Goal: Navigation & Orientation: Find specific page/section

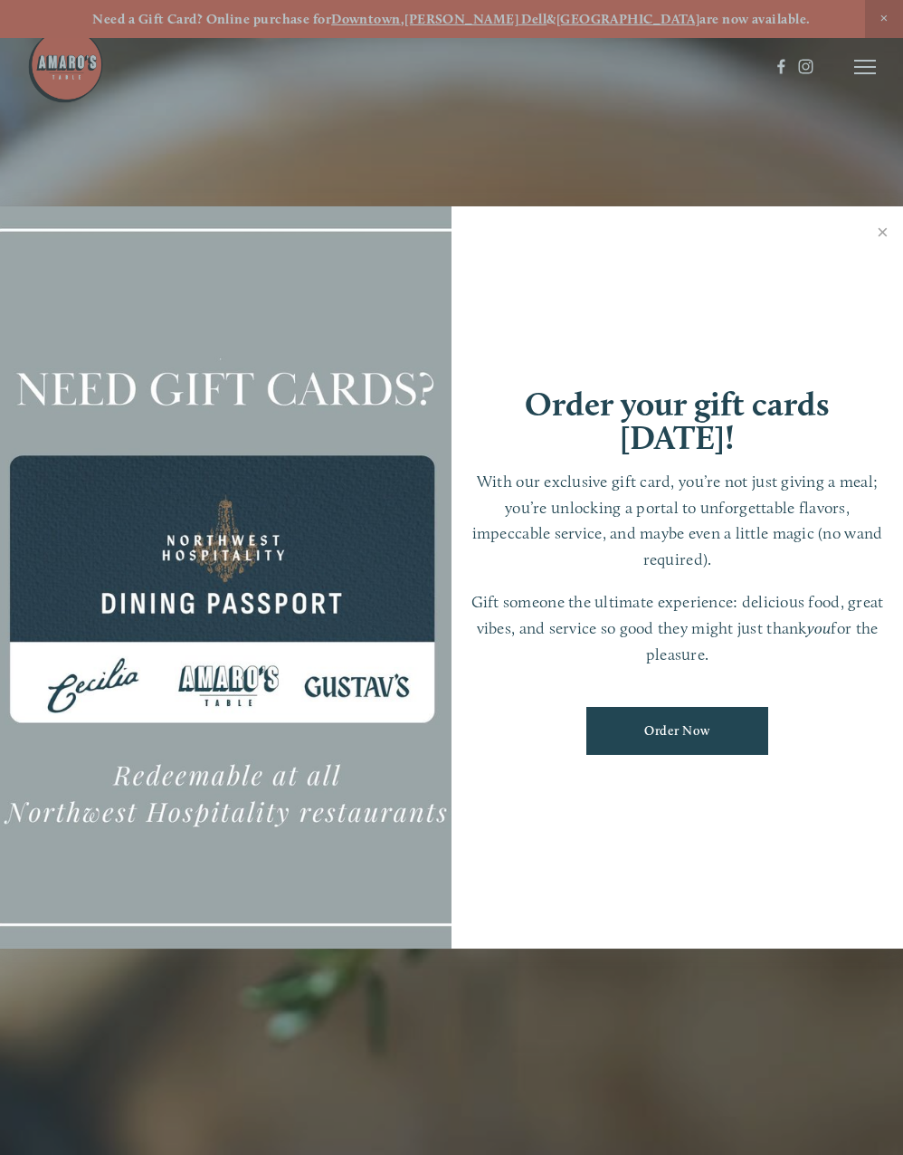
click at [872, 15] on div at bounding box center [451, 577] width 903 height 1155
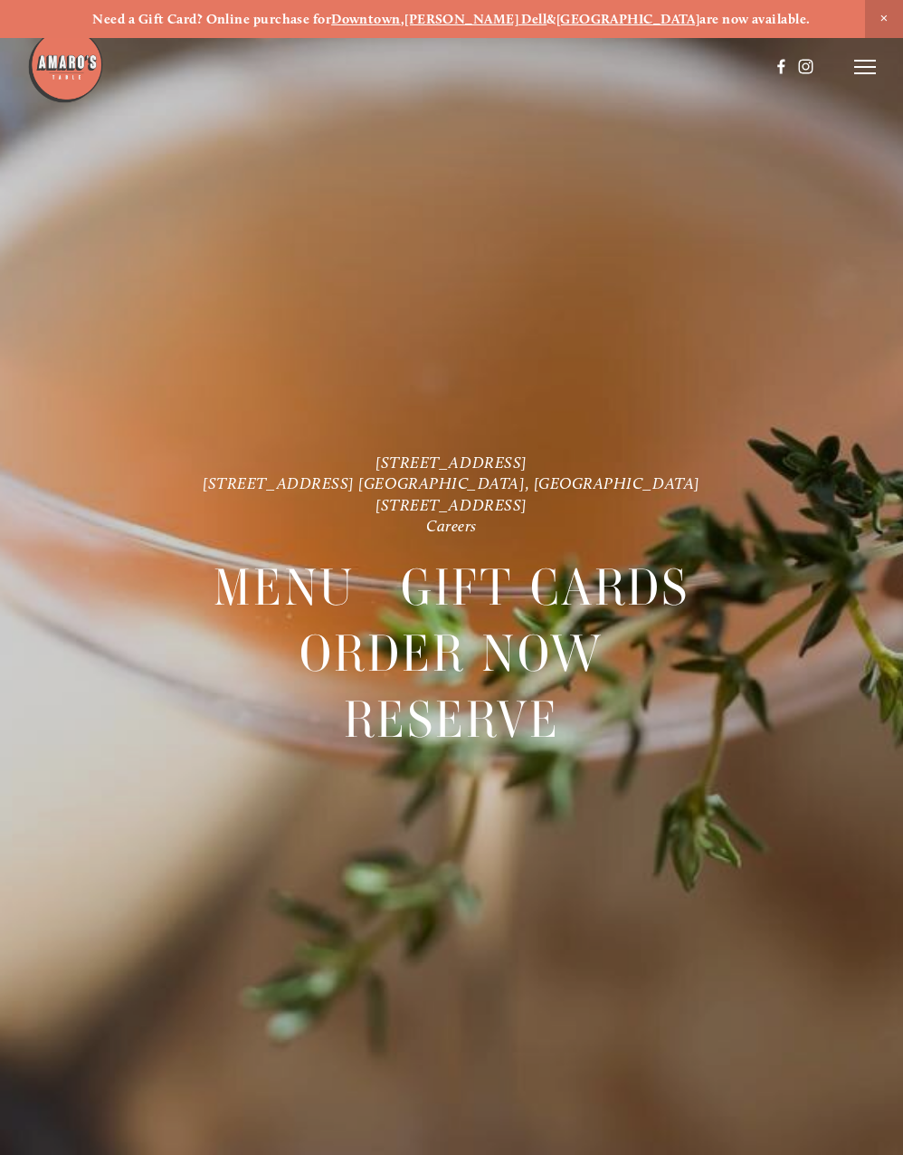
click at [881, 14] on span "Close Announcement" at bounding box center [884, 19] width 38 height 38
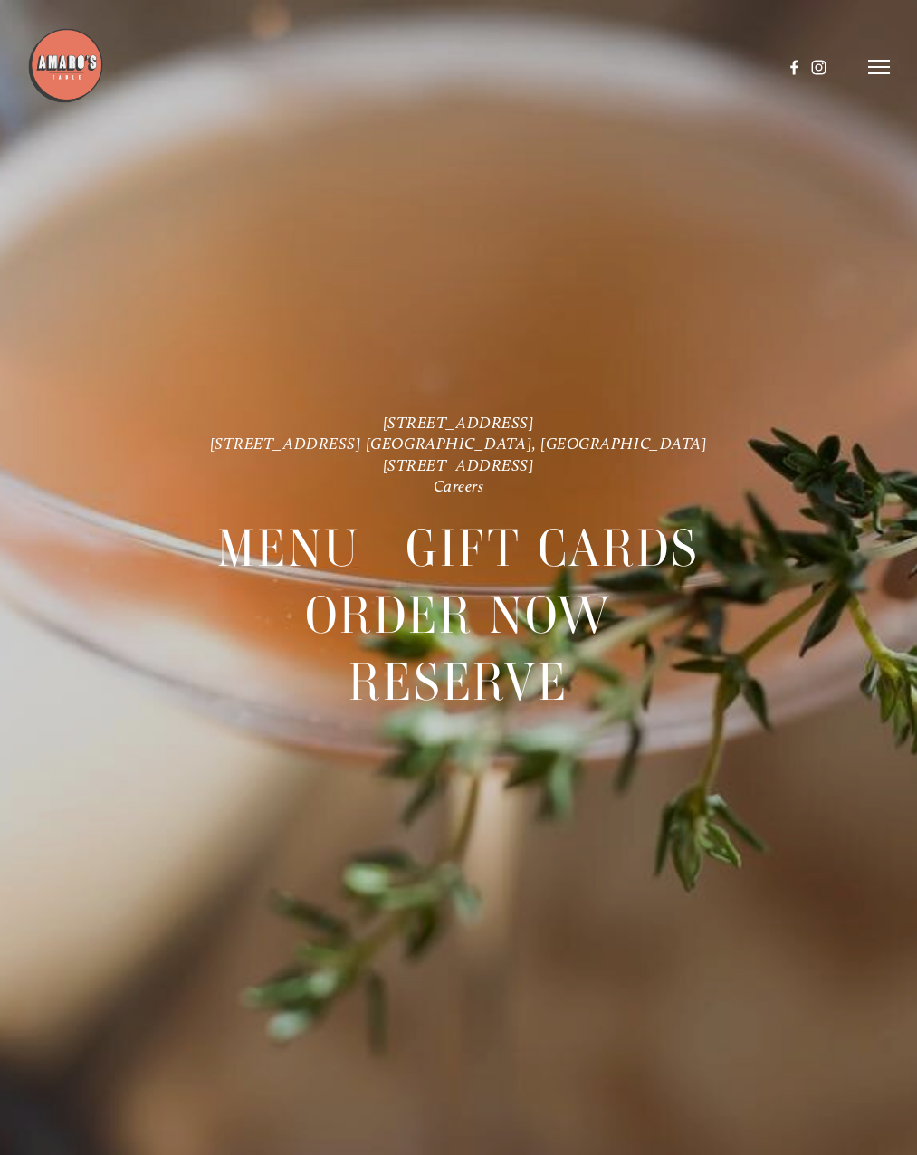
click at [868, 61] on line at bounding box center [879, 61] width 22 height 0
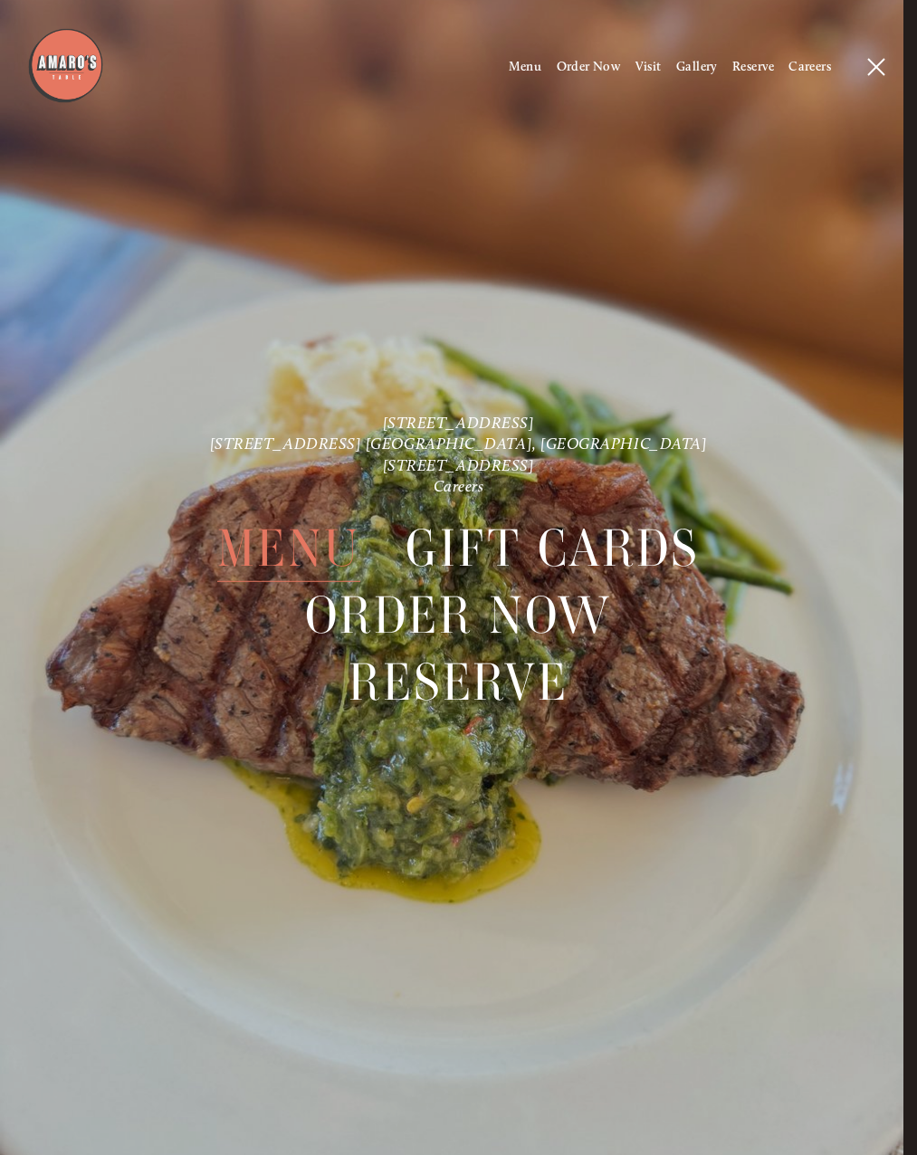
click at [271, 484] on span "Menu" at bounding box center [288, 548] width 142 height 67
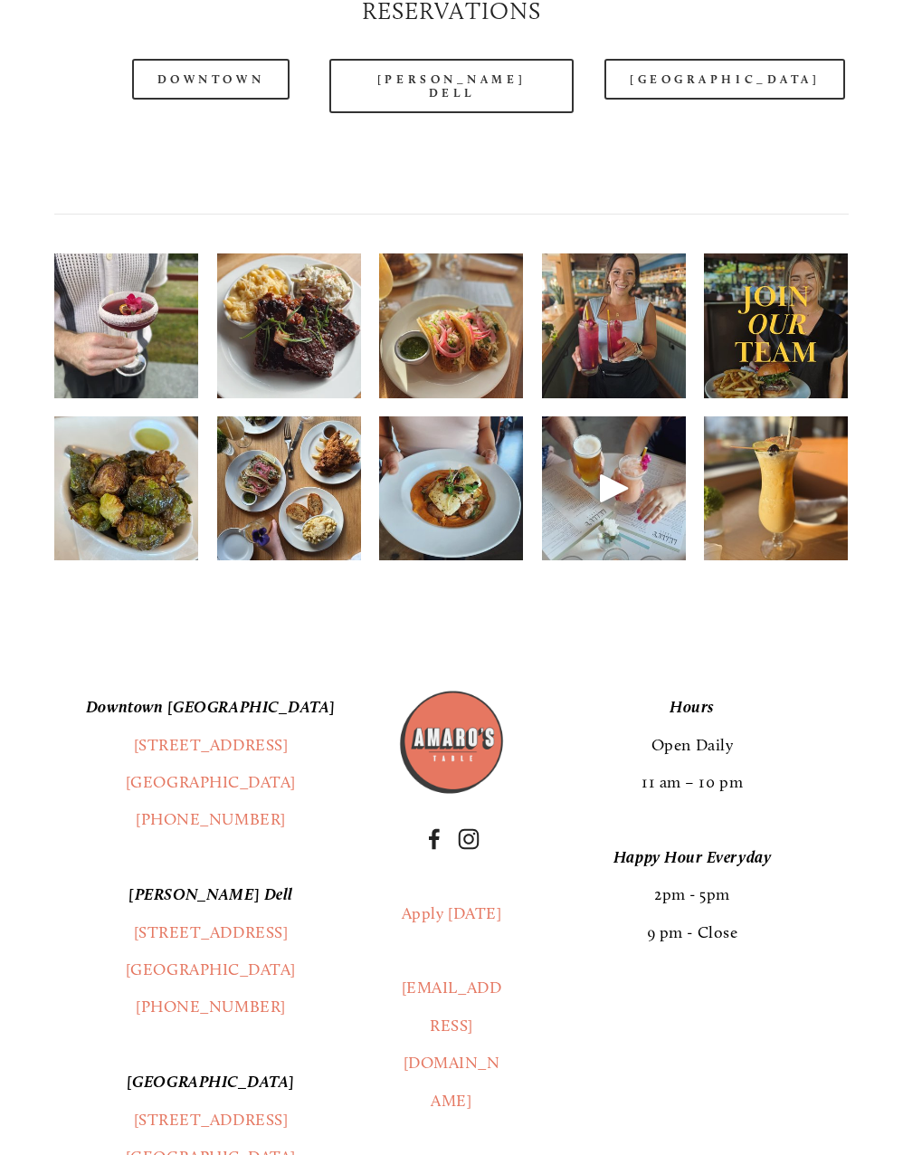
scroll to position [2082, 0]
